Goal: Use online tool/utility: Utilize a website feature to perform a specific function

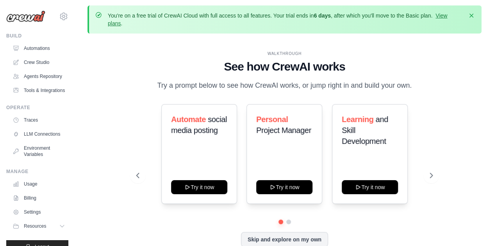
scroll to position [20, 0]
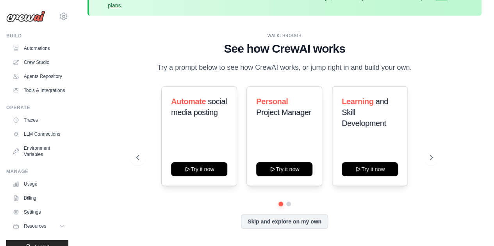
click at [464, 194] on div "WALKTHROUGH See how CrewAI works Try a prompt below to see how CrewAI works, or…" at bounding box center [284, 137] width 394 height 231
click at [34, 50] on link "Automations" at bounding box center [39, 48] width 59 height 12
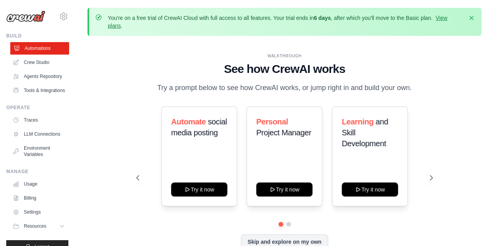
click at [34, 50] on link "Automations" at bounding box center [39, 48] width 59 height 12
click at [34, 50] on link "Automations" at bounding box center [38, 48] width 59 height 12
click at [467, 187] on div "WALKTHROUGH See how CrewAI works Try a prompt below to see how CrewAI works, or…" at bounding box center [284, 157] width 394 height 231
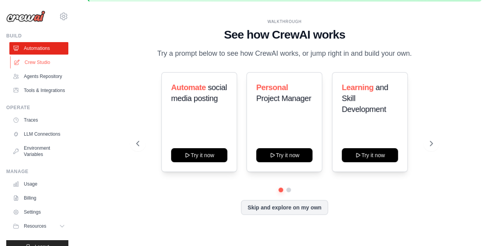
click at [40, 62] on link "Crew Studio" at bounding box center [39, 62] width 59 height 12
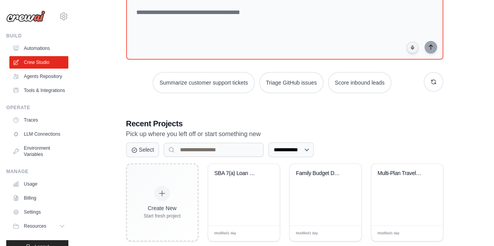
scroll to position [96, 0]
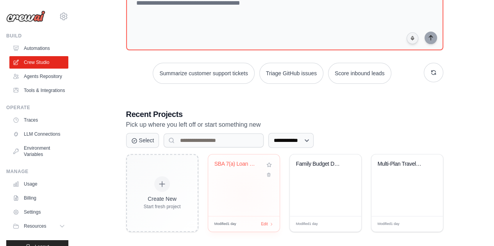
click at [252, 203] on div "SBA 7(a) Loan Origination System" at bounding box center [243, 186] width 71 height 62
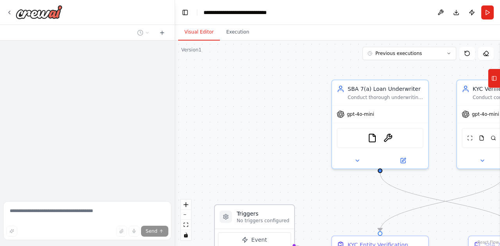
click at [252, 207] on div "Triggers No triggers configured" at bounding box center [254, 217] width 79 height 24
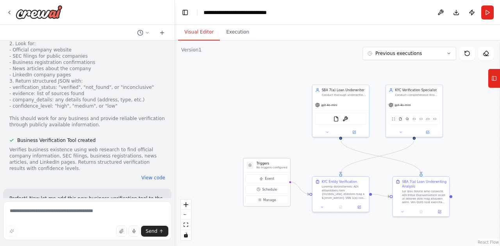
scroll to position [9352, 0]
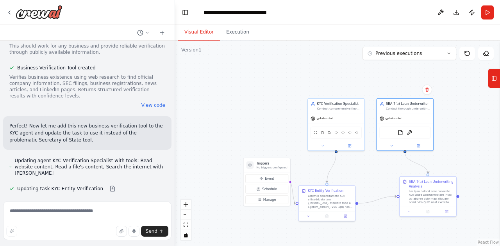
click at [485, 154] on div ".deletable-edge-delete-btn { width: 20px; height: 20px; border: 0px solid #ffff…" at bounding box center [337, 144] width 325 height 206
click at [493, 78] on icon at bounding box center [493, 78] width 5 height 12
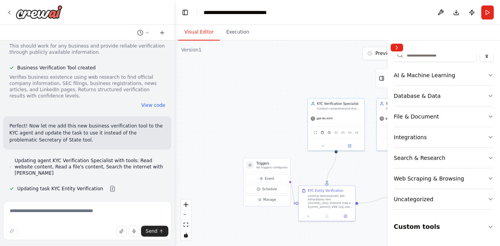
scroll to position [117, 0]
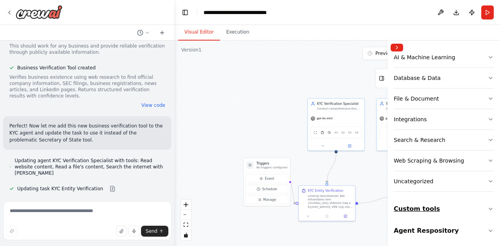
click at [487, 208] on icon "button" at bounding box center [490, 209] width 6 height 6
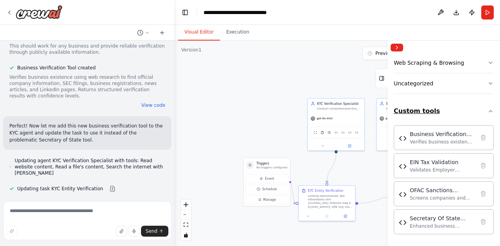
scroll to position [235, 0]
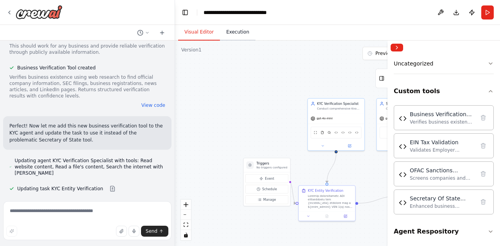
click at [230, 32] on button "Execution" at bounding box center [238, 32] width 36 height 16
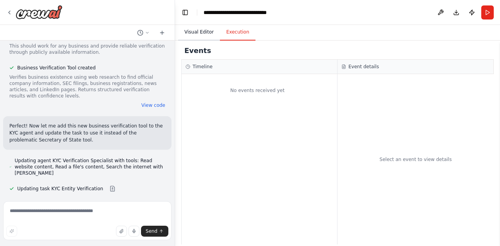
click at [201, 34] on button "Visual Editor" at bounding box center [199, 32] width 42 height 16
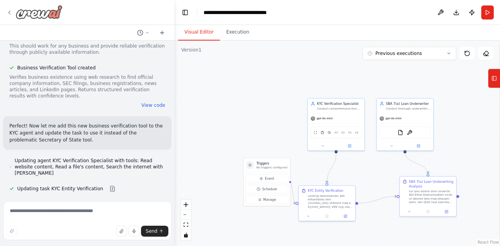
click at [28, 18] on img at bounding box center [39, 12] width 47 height 14
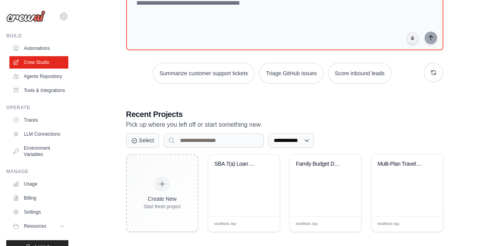
click at [28, 18] on img at bounding box center [25, 17] width 39 height 12
click at [417, 187] on div "Multi-Plan Travel Optimizer with AP..." at bounding box center [406, 186] width 71 height 62
click at [409, 167] on div "Multi-Plan Travel Optimizer with AP..." at bounding box center [400, 166] width 47 height 10
click at [400, 229] on div "Modified 1 day Edit" at bounding box center [406, 224] width 71 height 16
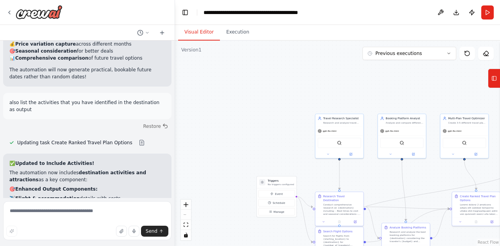
scroll to position [2763, 0]
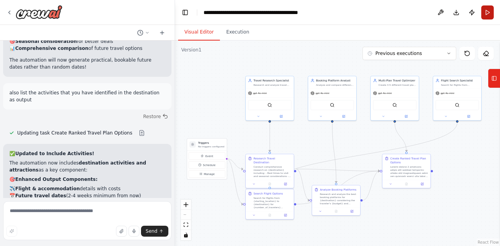
click at [489, 11] on button "Run" at bounding box center [487, 12] width 12 height 14
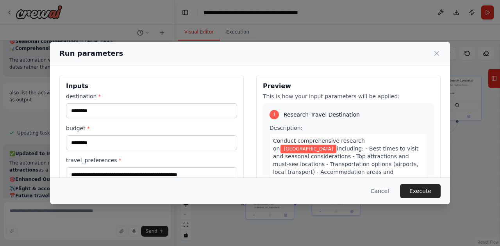
click at [489, 11] on div "**********" at bounding box center [250, 123] width 500 height 246
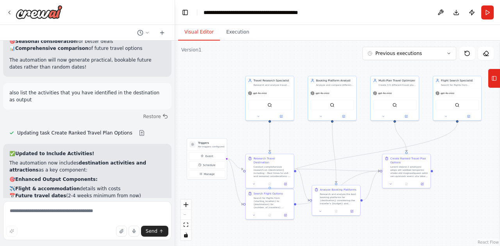
click at [489, 11] on button "Run" at bounding box center [487, 12] width 12 height 14
click at [123, 150] on div "✅ Updated to Include Activities! The automation now includes destination activi…" at bounding box center [87, 234] width 156 height 169
click at [486, 13] on header "**********" at bounding box center [337, 12] width 325 height 25
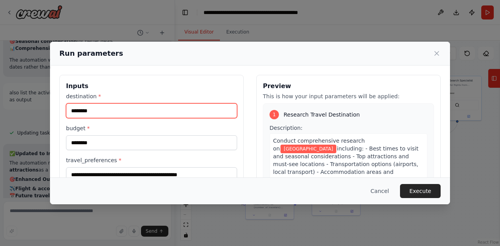
click at [161, 114] on input "********" at bounding box center [151, 110] width 171 height 15
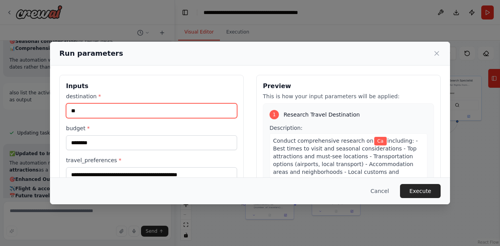
type input "*"
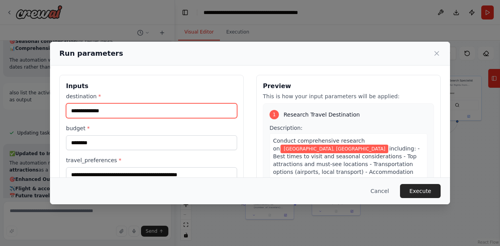
click at [161, 114] on input "**********" at bounding box center [151, 110] width 171 height 15
type input "**********"
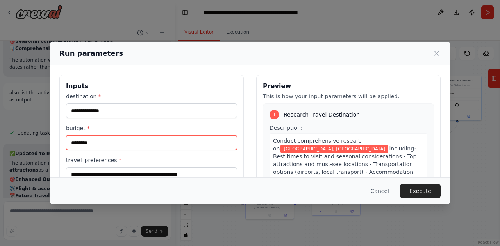
click at [150, 145] on input "********" at bounding box center [151, 142] width 171 height 15
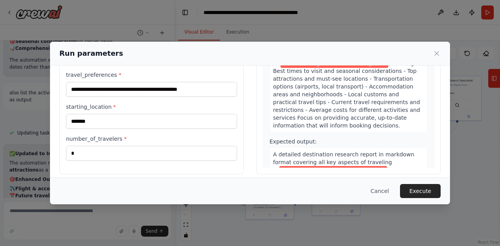
scroll to position [86, 0]
type input "********"
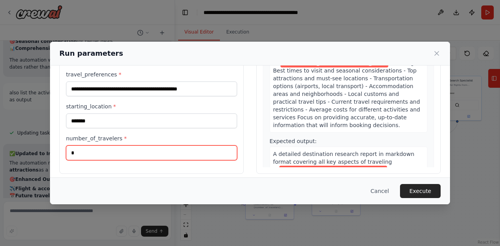
click at [188, 153] on input "*" at bounding box center [151, 153] width 171 height 15
type input "*"
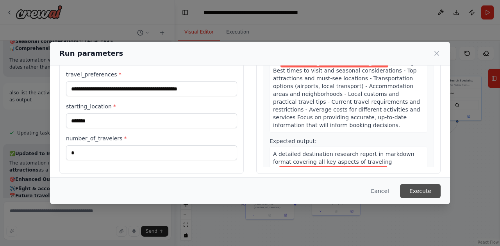
click at [425, 197] on button "Execute" at bounding box center [420, 191] width 41 height 14
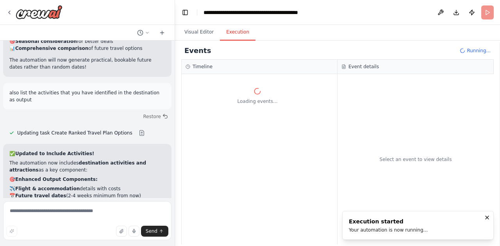
click at [425, 197] on div "Select an event to view details" at bounding box center [415, 159] width 156 height 171
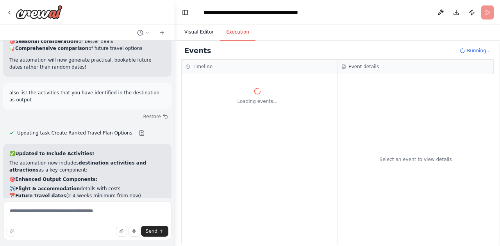
click at [425, 197] on div "Select an event to view details" at bounding box center [415, 159] width 156 height 171
click at [201, 32] on button "Visual Editor" at bounding box center [199, 32] width 42 height 16
click at [195, 32] on button "Visual Editor" at bounding box center [199, 32] width 42 height 16
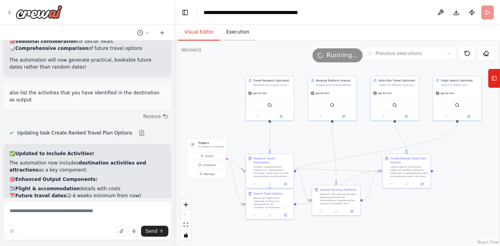
click at [234, 32] on button "Execution" at bounding box center [238, 32] width 36 height 16
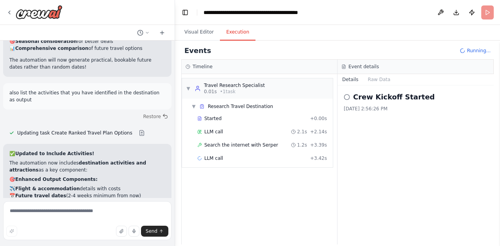
click at [234, 32] on button "Execution" at bounding box center [238, 32] width 36 height 16
click at [201, 33] on button "Visual Editor" at bounding box center [199, 32] width 42 height 16
click at [198, 34] on button "Visual Editor" at bounding box center [199, 32] width 42 height 16
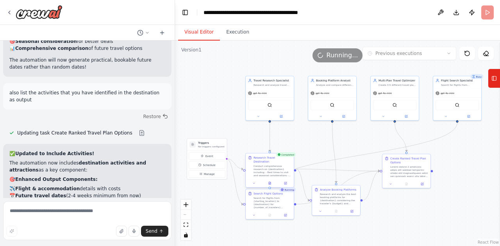
click at [271, 183] on div at bounding box center [269, 184] width 48 height 8
click at [272, 181] on button at bounding box center [269, 183] width 16 height 5
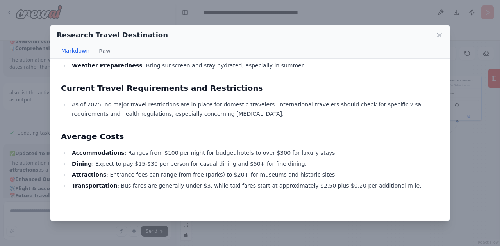
scroll to position [479, 0]
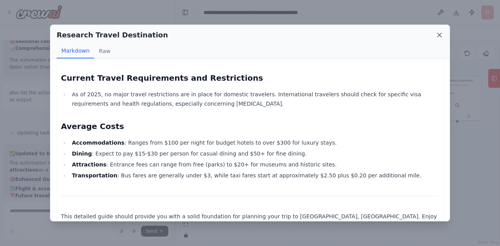
click at [440, 34] on icon at bounding box center [439, 35] width 4 height 4
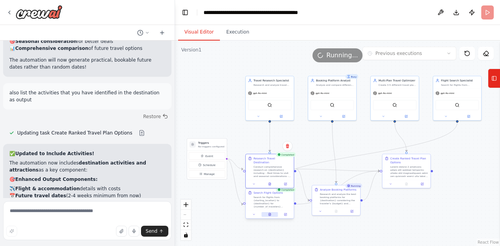
click at [269, 215] on icon at bounding box center [269, 214] width 2 height 3
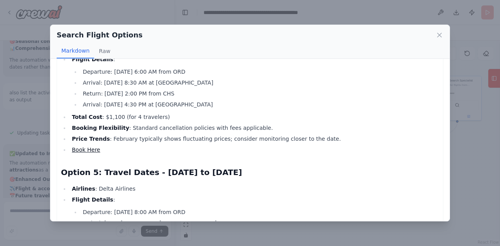
scroll to position [518, 0]
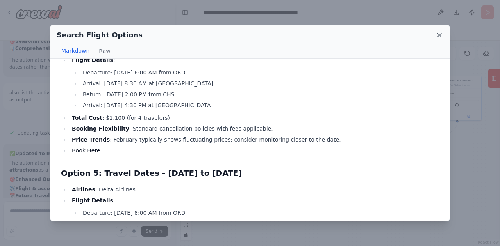
click at [439, 35] on icon at bounding box center [439, 35] width 4 height 4
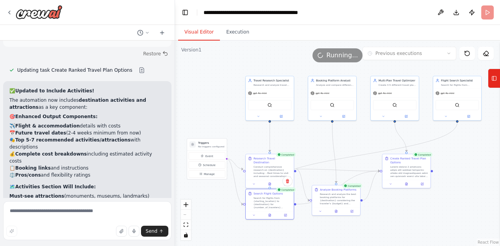
scroll to position [2826, 0]
click at [442, 33] on div "Visual Editor Execution" at bounding box center [337, 33] width 325 height 16
click at [407, 184] on icon at bounding box center [406, 183] width 2 height 3
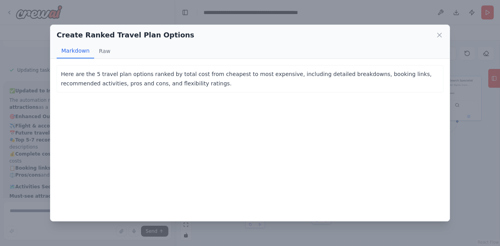
click at [409, 187] on div "Here are the 5 travel plan options ranked by total cost from cheapest to most e…" at bounding box center [249, 140] width 399 height 162
click at [103, 54] on button "Raw" at bounding box center [104, 51] width 21 height 15
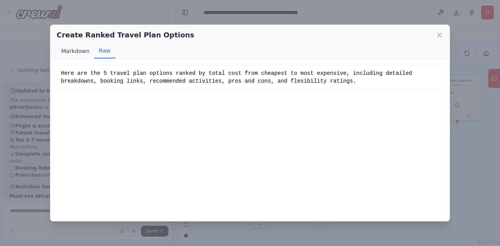
click at [103, 54] on button "Raw" at bounding box center [104, 51] width 21 height 15
click at [71, 50] on button "Markdown" at bounding box center [75, 51] width 37 height 15
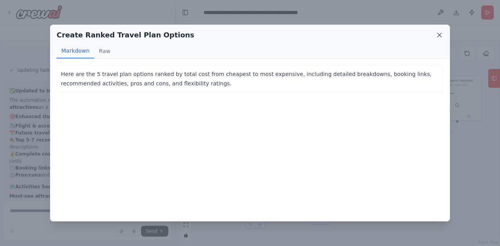
click at [440, 34] on icon at bounding box center [439, 35] width 4 height 4
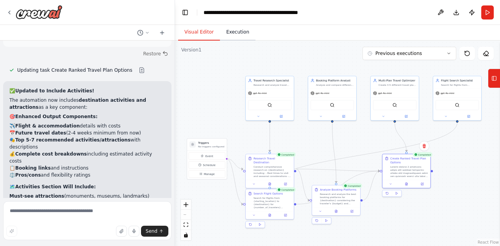
click at [233, 32] on button "Execution" at bounding box center [238, 32] width 36 height 16
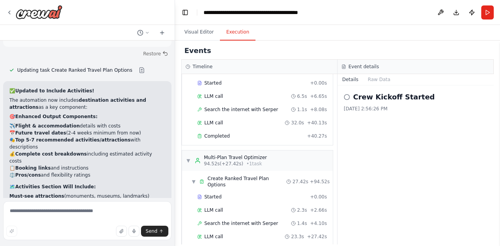
scroll to position [261, 0]
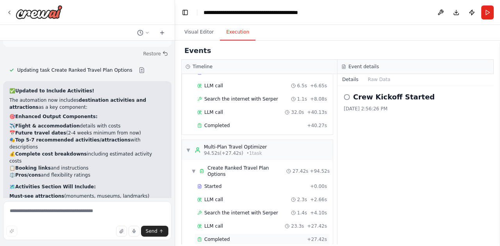
click at [220, 236] on span "Completed" at bounding box center [216, 239] width 25 height 6
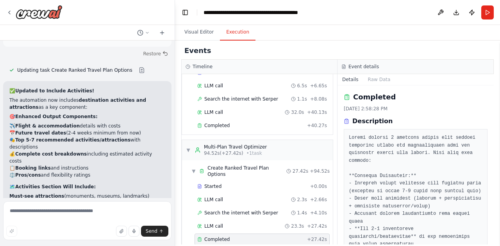
click at [220, 236] on span "Completed" at bounding box center [216, 239] width 25 height 6
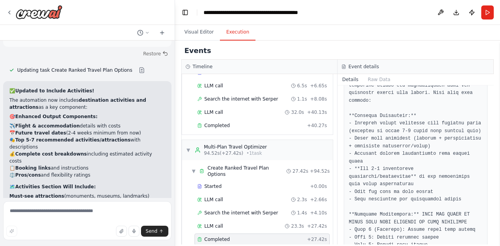
scroll to position [59, 0]
click at [199, 37] on button "Visual Editor" at bounding box center [199, 32] width 42 height 16
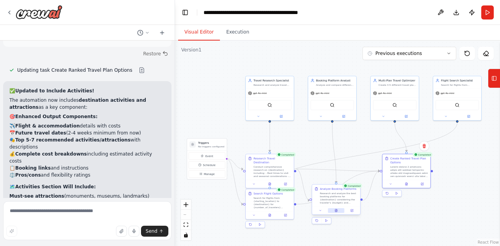
click at [336, 211] on icon at bounding box center [336, 211] width 2 height 3
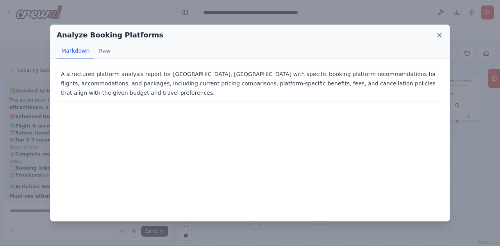
click at [439, 35] on icon at bounding box center [439, 35] width 4 height 4
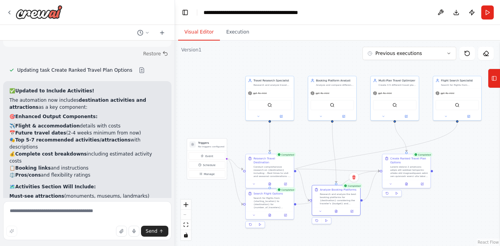
click at [442, 41] on div ".deletable-edge-delete-btn { width: 20px; height: 20px; border: 0px solid #ffff…" at bounding box center [337, 144] width 325 height 206
click at [487, 12] on button "Run" at bounding box center [487, 12] width 12 height 14
click at [233, 32] on button "Execution" at bounding box center [238, 32] width 36 height 16
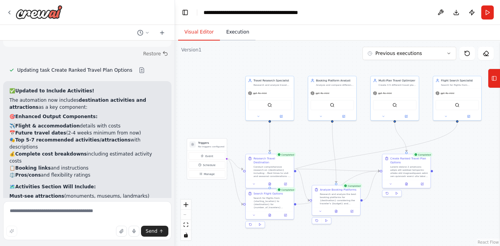
click at [234, 32] on button "Execution" at bounding box center [238, 32] width 36 height 16
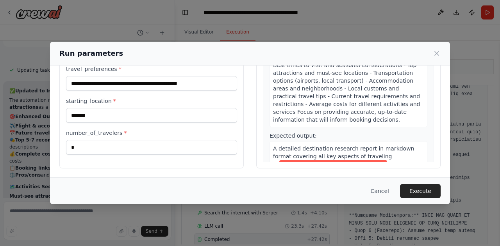
scroll to position [91, 0]
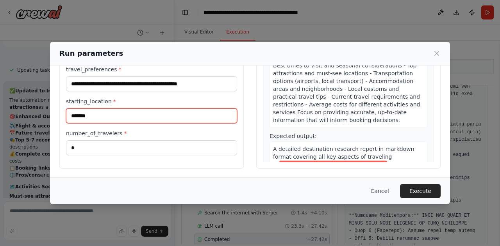
click at [119, 115] on input "*******" at bounding box center [151, 115] width 171 height 15
type input "**********"
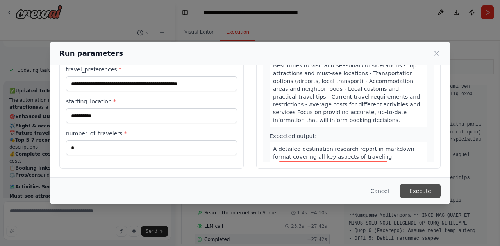
click at [424, 197] on button "Execute" at bounding box center [420, 191] width 41 height 14
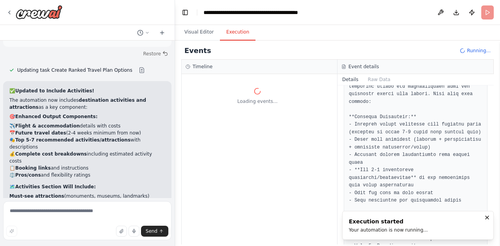
scroll to position [0, 0]
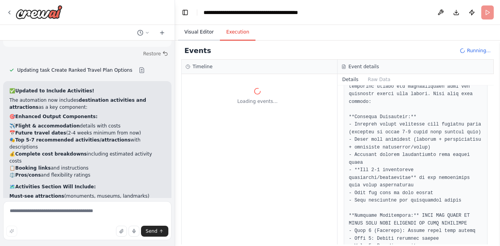
click at [194, 34] on button "Visual Editor" at bounding box center [199, 32] width 42 height 16
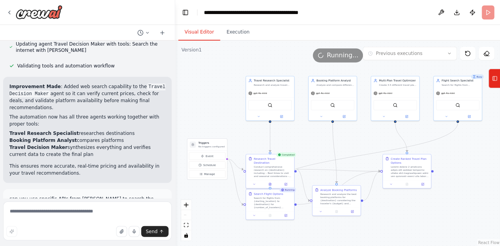
scroll to position [888, 0]
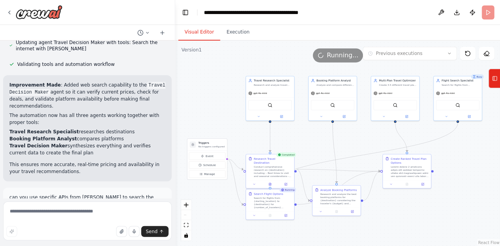
click at [115, 194] on p "can you use specific APIs from [PERSON_NAME] to search the flights; APIs from […" at bounding box center [87, 211] width 156 height 35
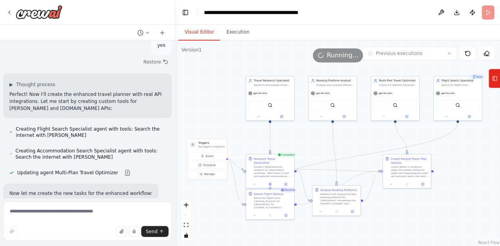
scroll to position [1444, 0]
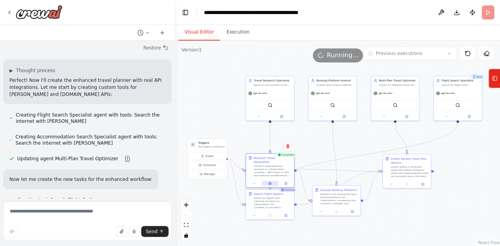
click at [270, 181] on button at bounding box center [269, 183] width 16 height 5
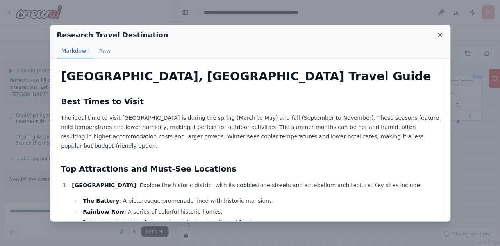
click at [437, 37] on icon at bounding box center [439, 35] width 4 height 4
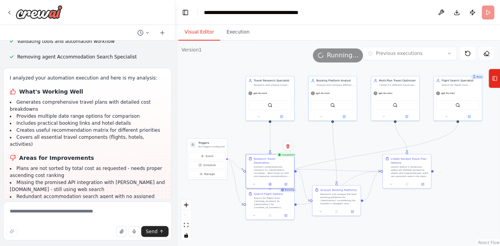
scroll to position [2066, 0]
